Goal: Browse casually

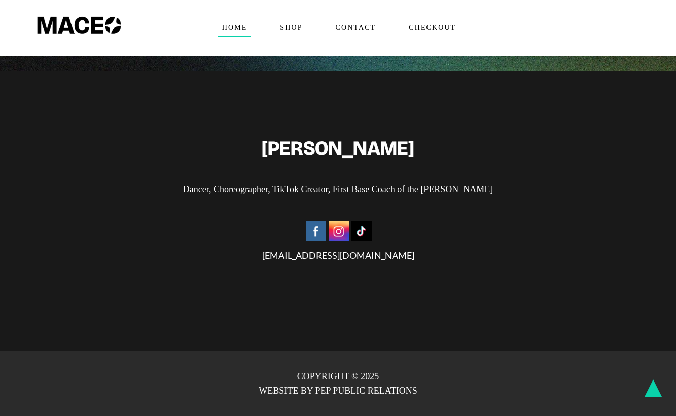
scroll to position [2593, 0]
click at [167, 198] on div "MACEO HARRISON Dancer, Choreographer, TikTok Creator, First Base Coach of the S…" at bounding box center [338, 211] width 610 height 148
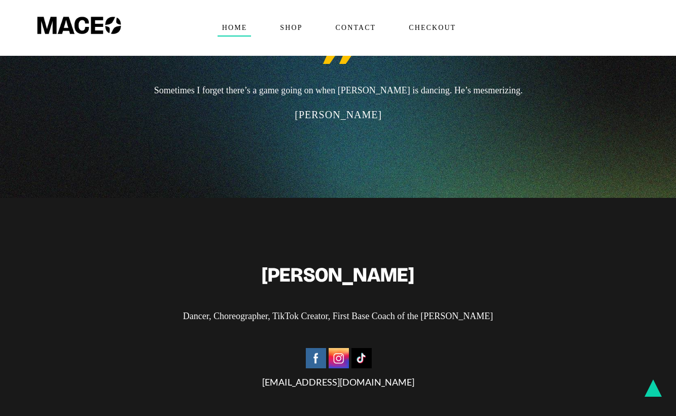
scroll to position [2235, 0]
